Goal: Task Accomplishment & Management: Manage account settings

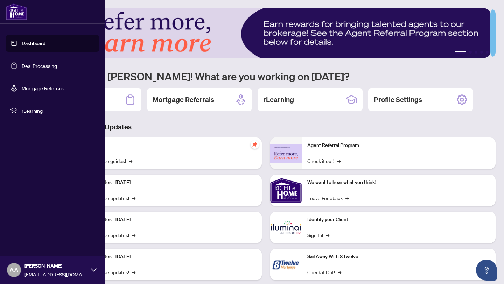
click at [34, 66] on link "Deal Processing" at bounding box center [39, 66] width 35 height 6
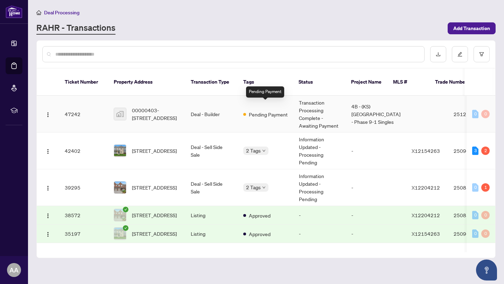
click at [264, 111] on span "Pending Payment" at bounding box center [268, 115] width 39 height 8
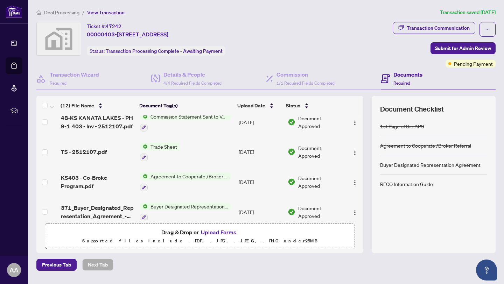
scroll to position [35, 0]
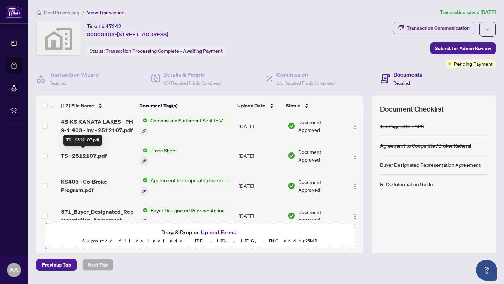
click at [71, 155] on span "TS - 2512107.pdf" at bounding box center [84, 156] width 46 height 8
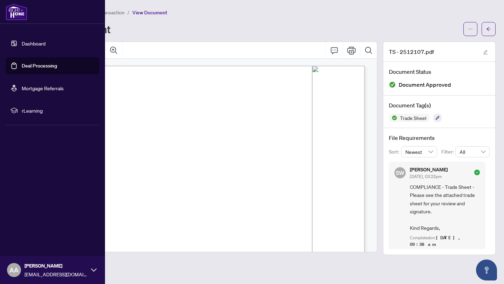
click at [41, 65] on link "Deal Processing" at bounding box center [39, 66] width 35 height 6
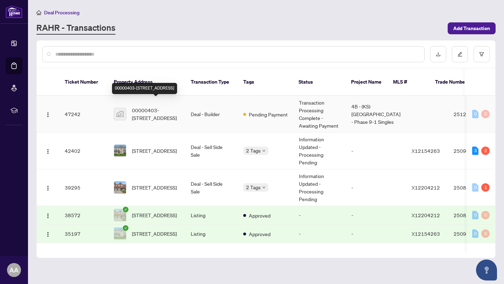
click at [157, 106] on span "00000403-1208 Tamworth Lane, Ottawa, ON K2K 0N7, Canada" at bounding box center [156, 113] width 48 height 15
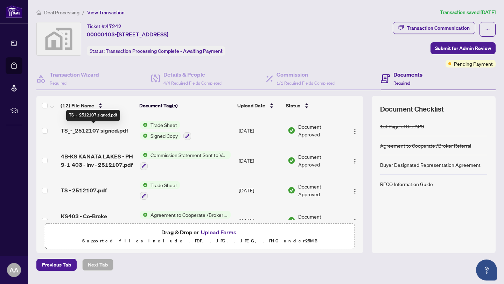
click at [92, 129] on span "TS_-_2512107 signed.pdf" at bounding box center [94, 130] width 67 height 8
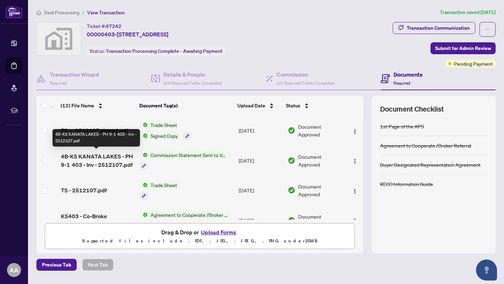
click at [84, 154] on span "4B-KS KANATA LAKES - PH 9-1 403 - Inv - 2512107.pdf" at bounding box center [98, 160] width 74 height 17
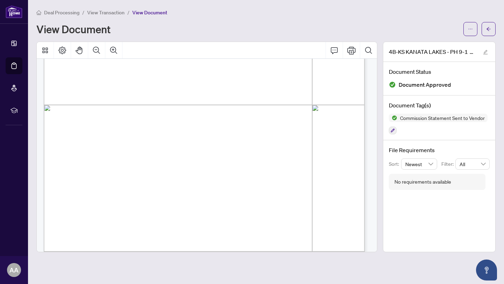
scroll to position [236, 0]
